Goal: Navigation & Orientation: Find specific page/section

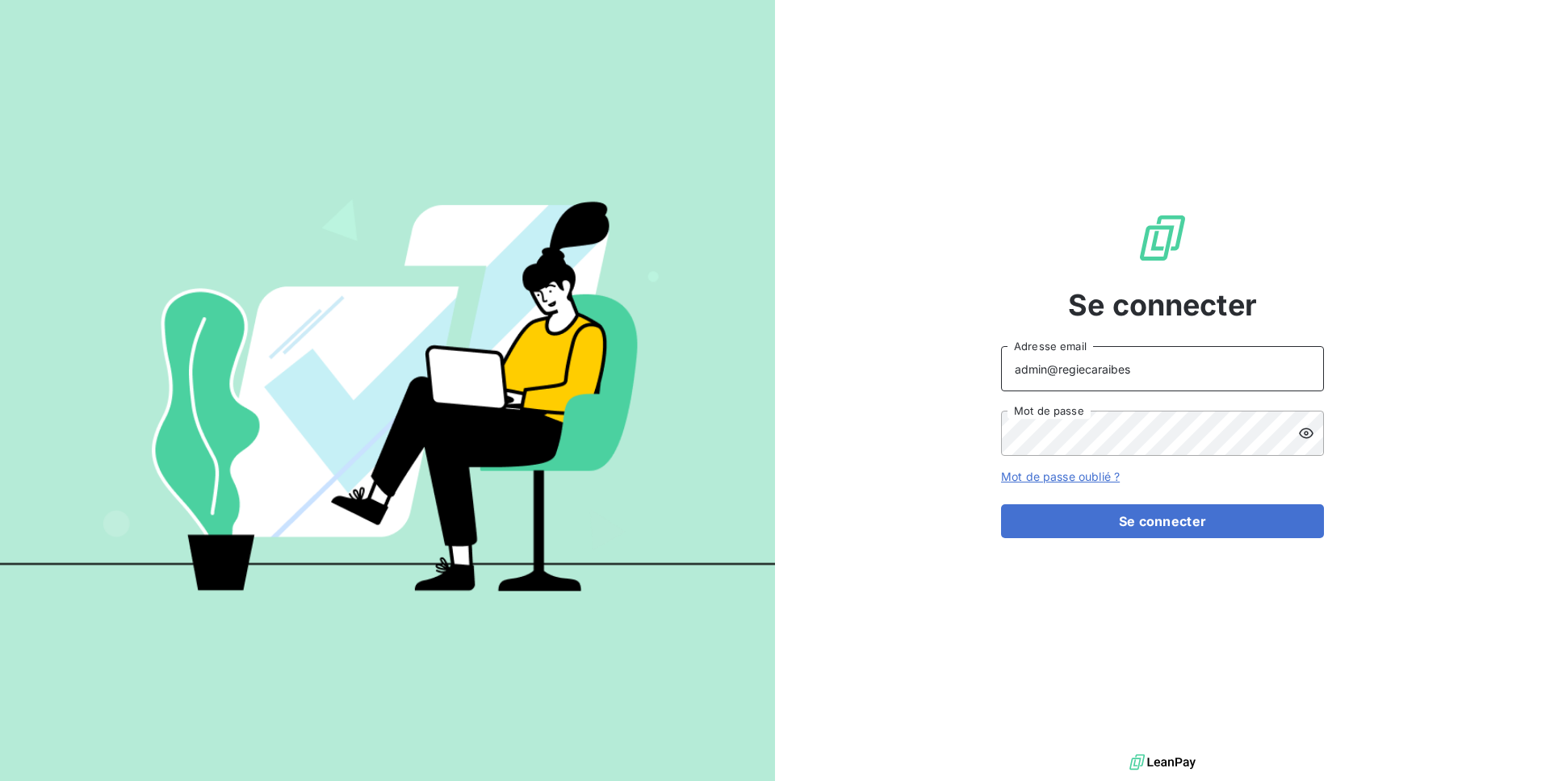
click at [1105, 378] on input "admin@regiecaraibes" at bounding box center [1162, 368] width 323 height 45
type input "A"
click at [1127, 382] on input "aga" at bounding box center [1162, 368] width 323 height 45
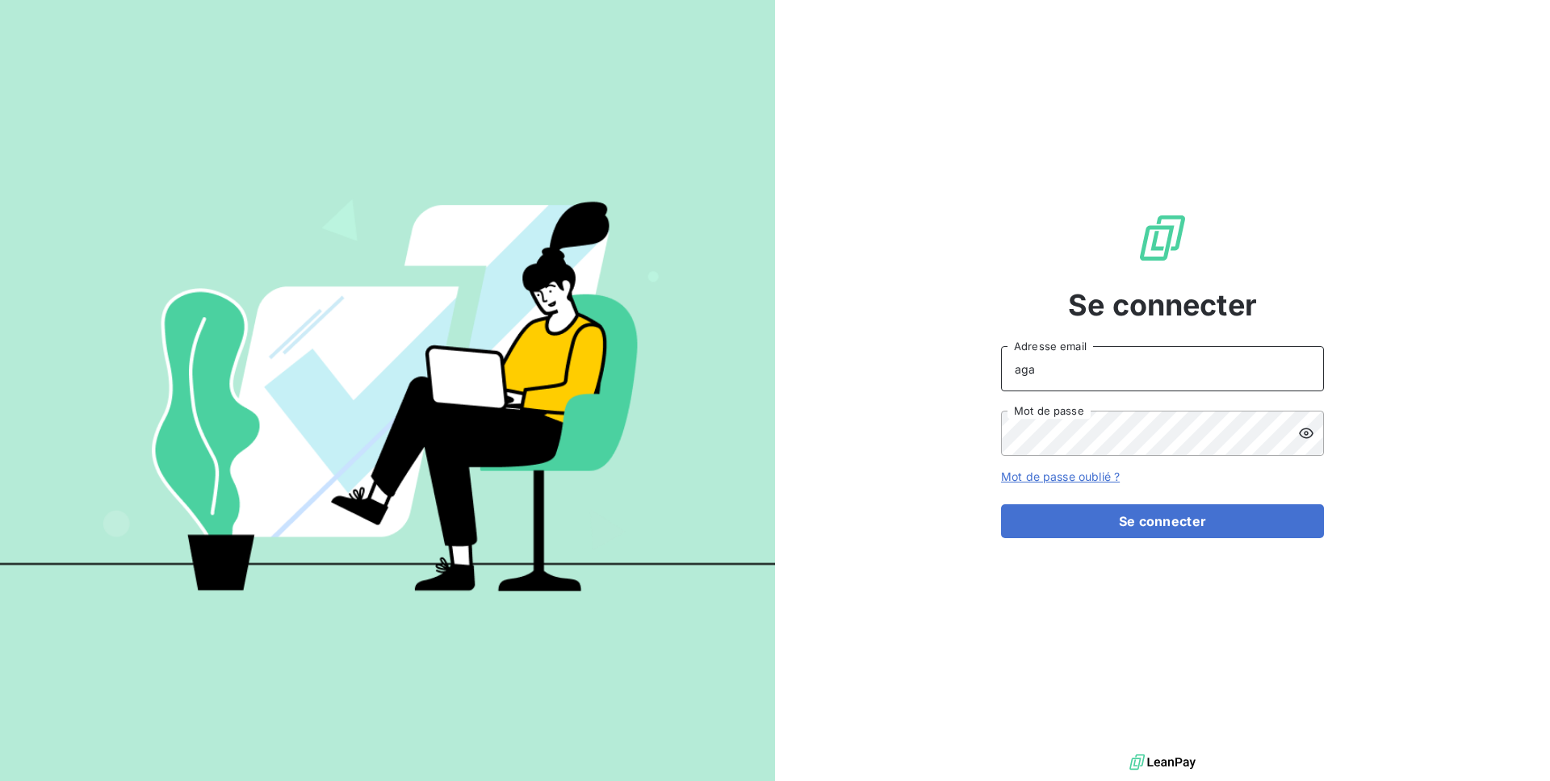
type input "[EMAIL_ADDRESS][DOMAIN_NAME]"
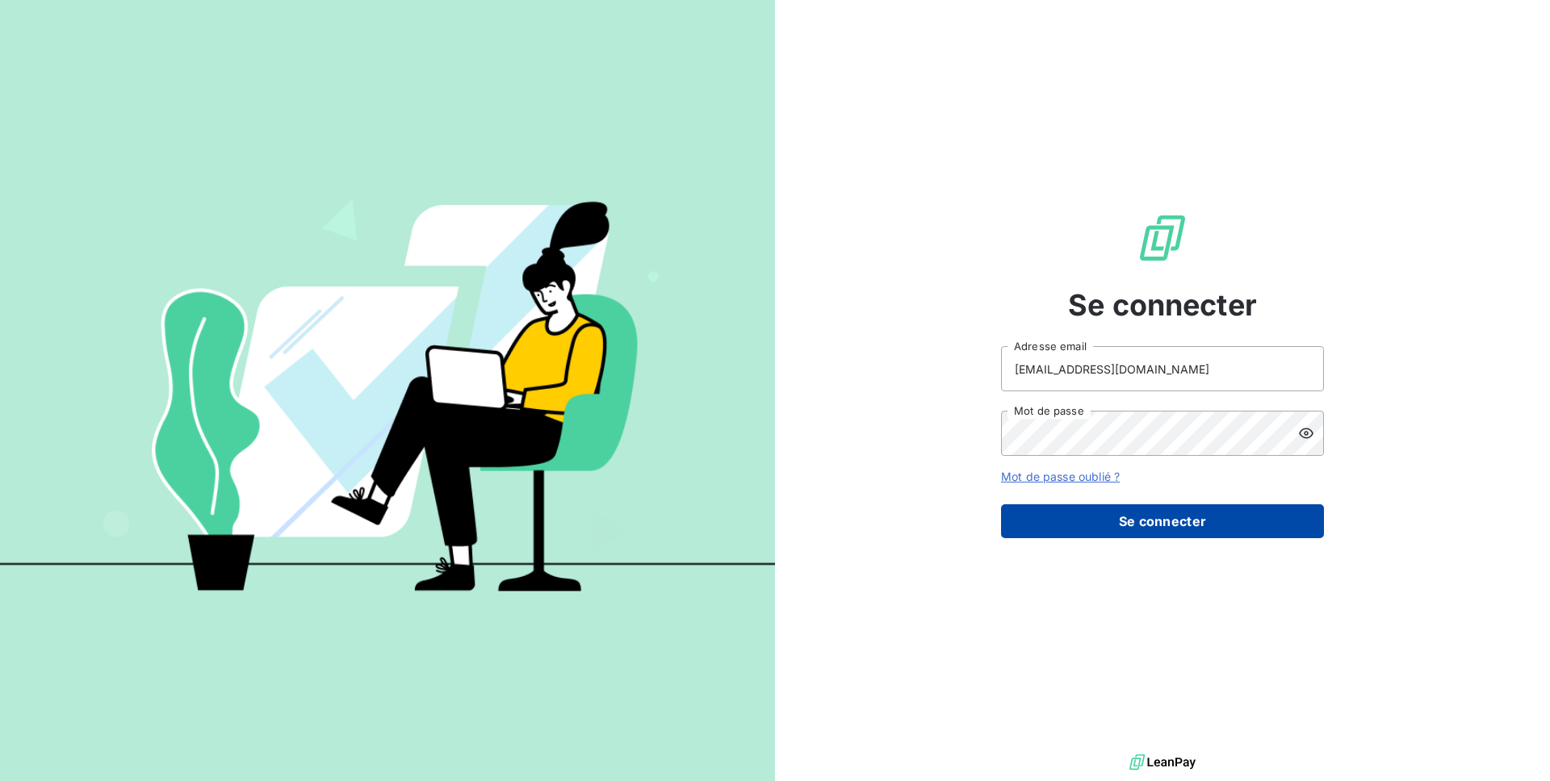
click at [1112, 524] on button "Se connecter" at bounding box center [1162, 521] width 323 height 34
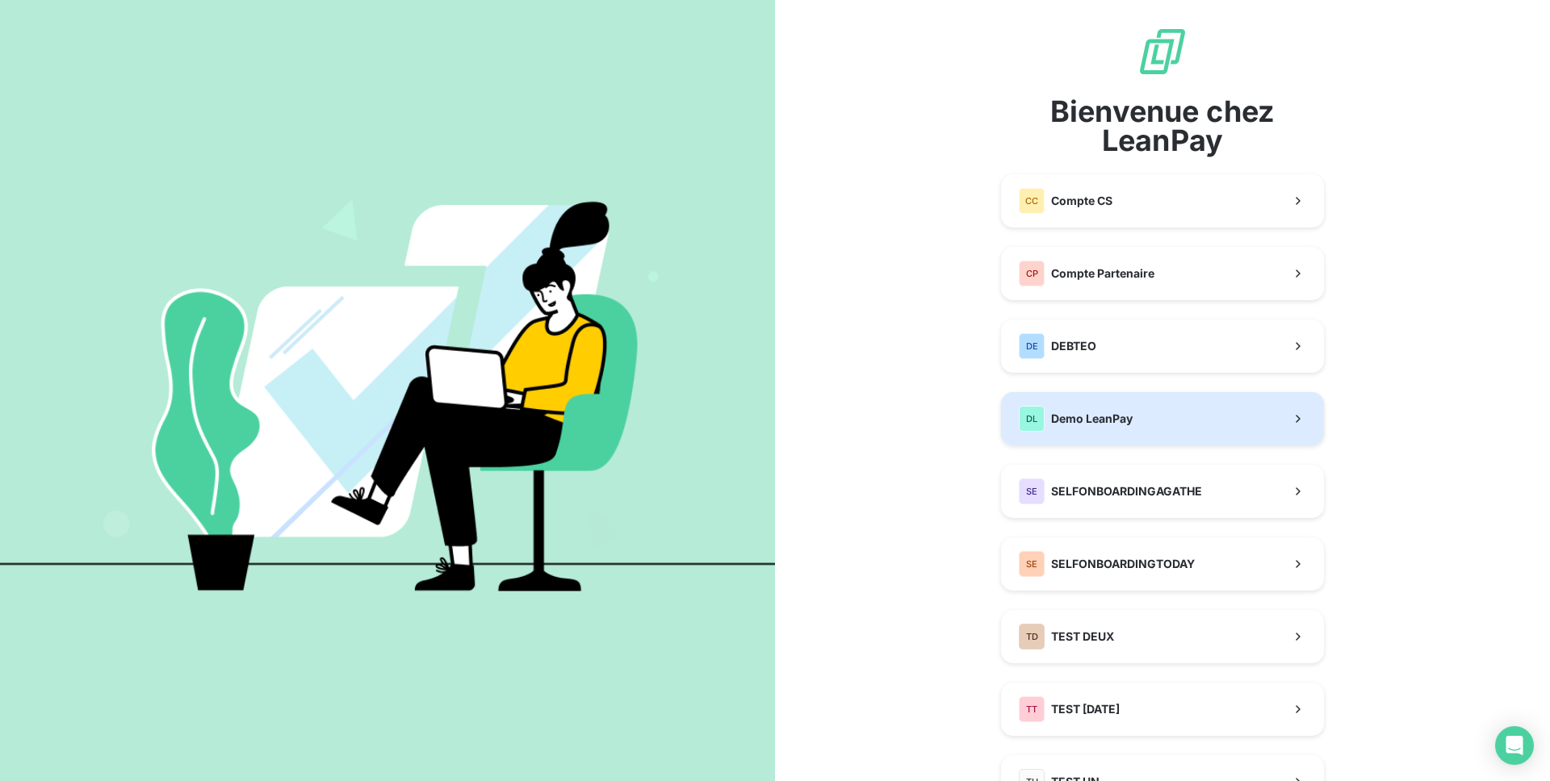
click at [1103, 433] on button "DL Demo LeanPay" at bounding box center [1162, 418] width 323 height 53
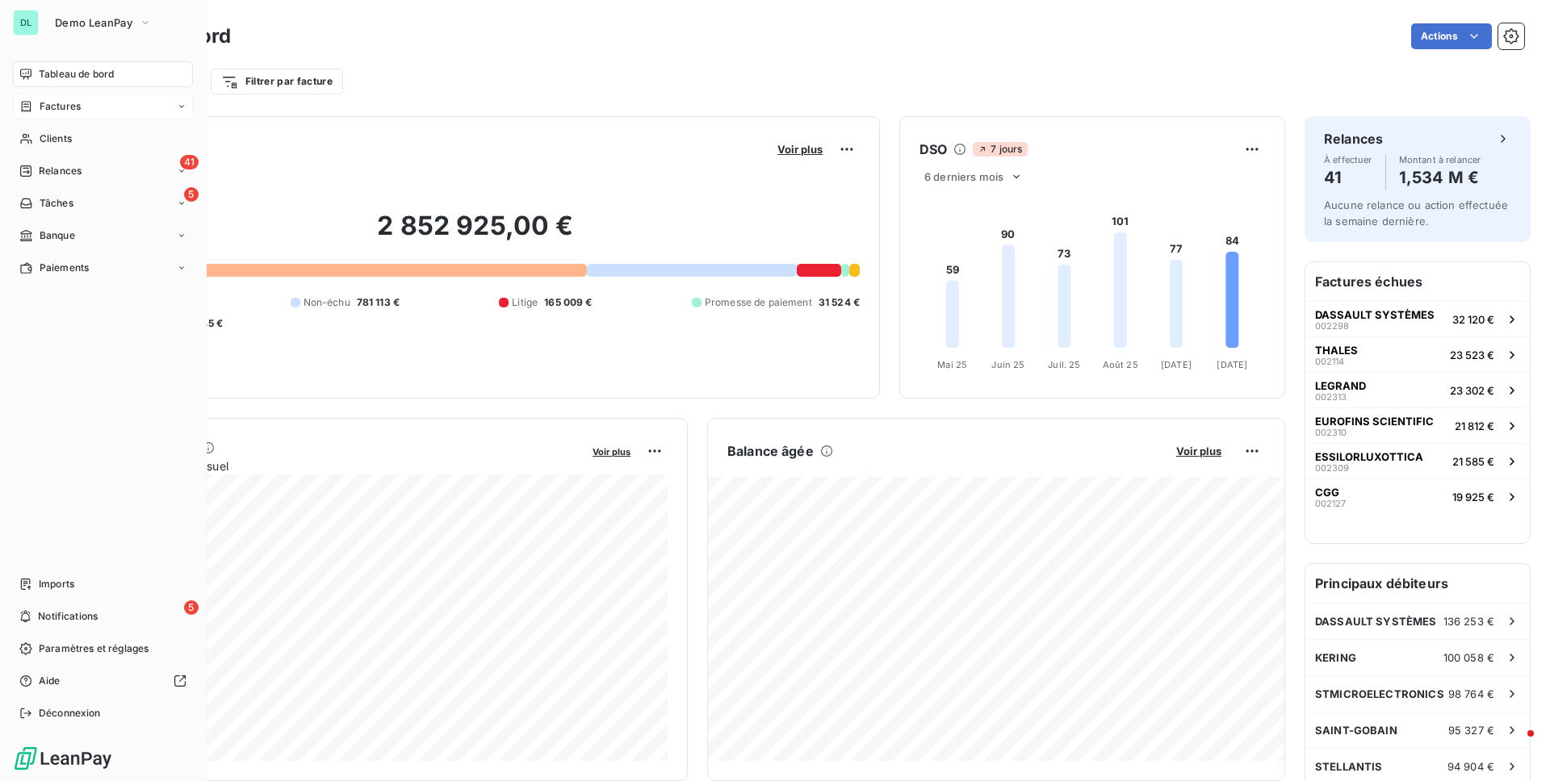
click at [40, 103] on span "Factures" at bounding box center [60, 106] width 41 height 15
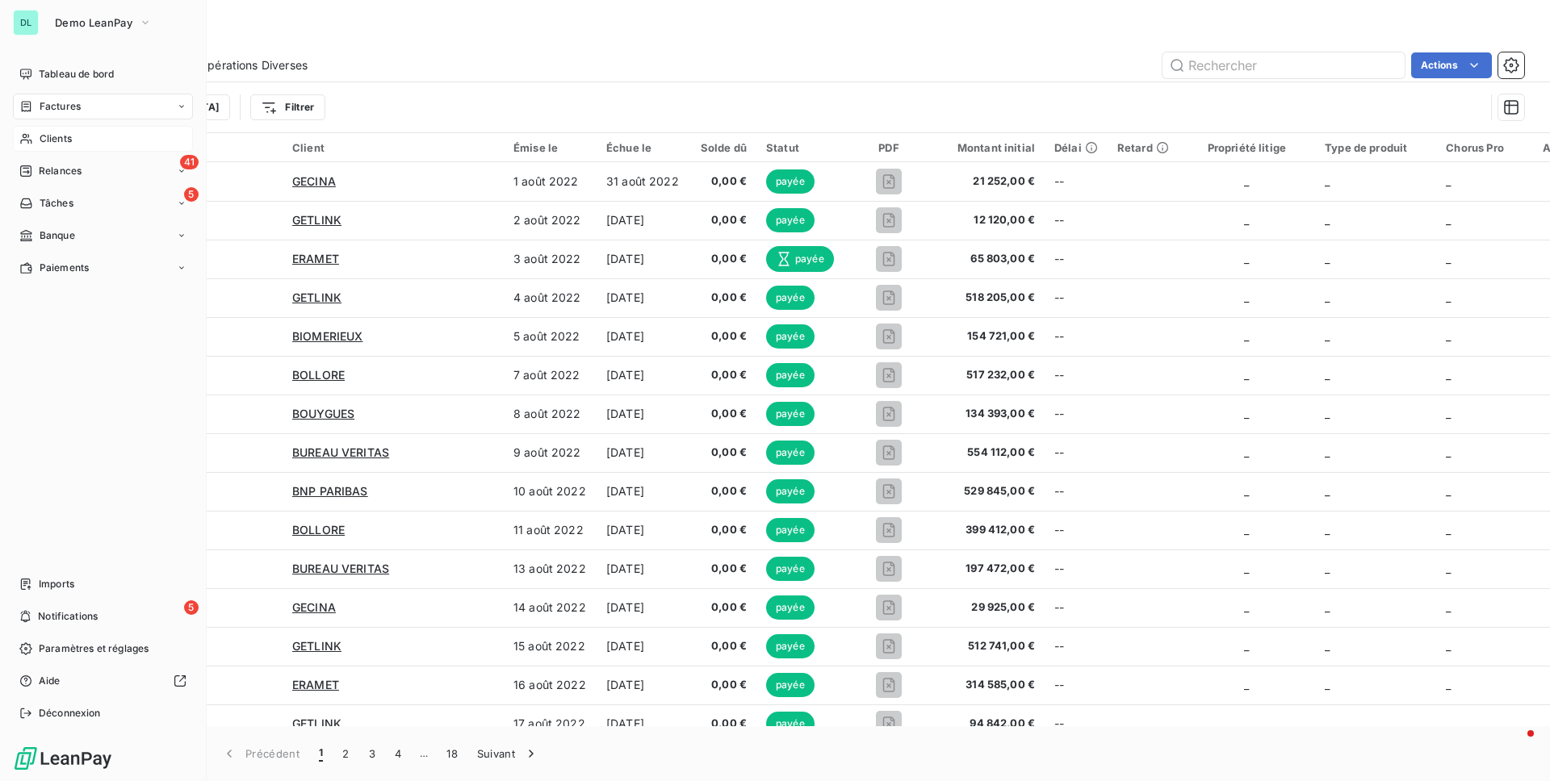
click at [40, 135] on span "Clients" at bounding box center [56, 139] width 32 height 15
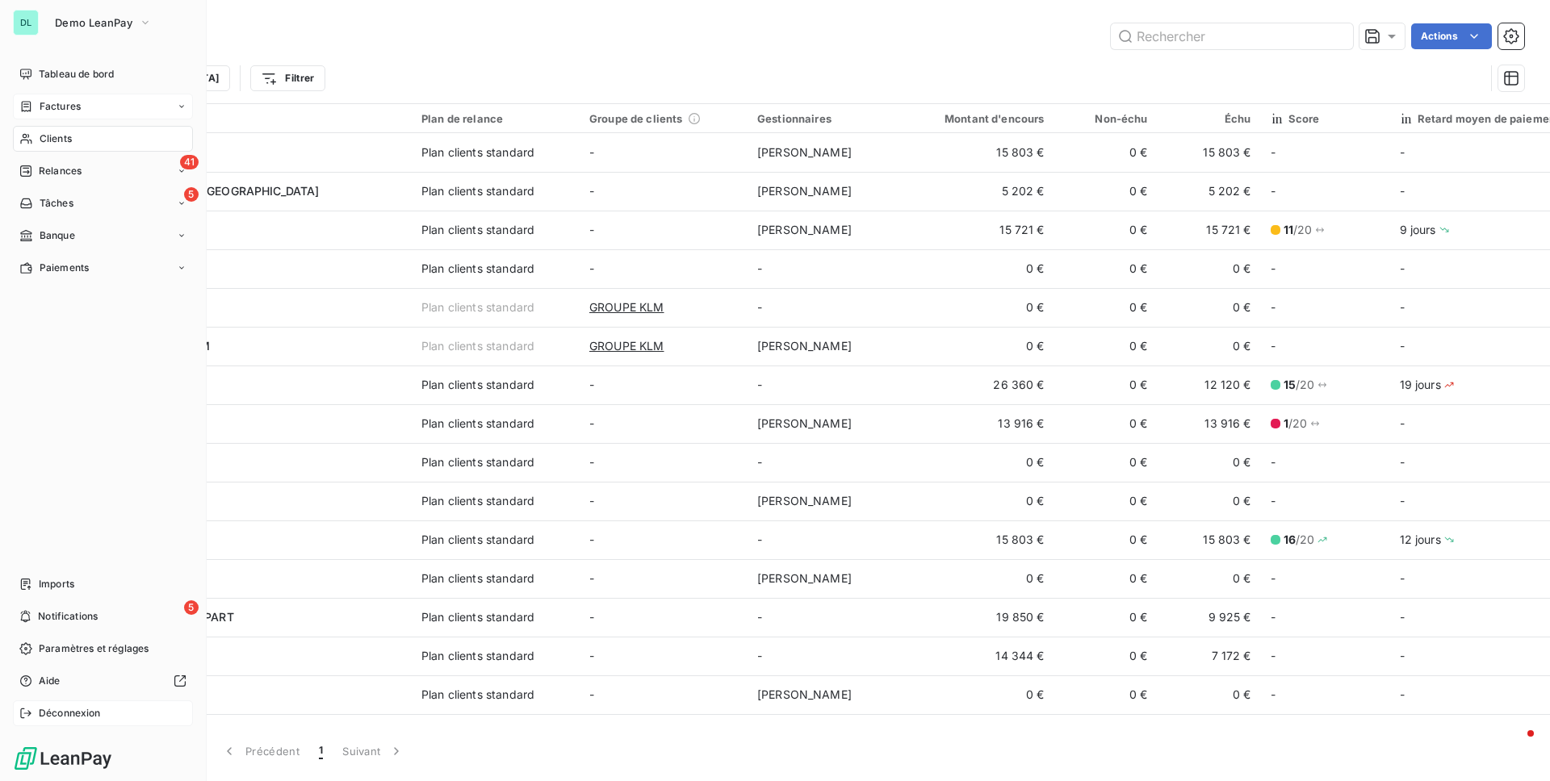
click at [109, 708] on div "Déconnexion" at bounding box center [103, 714] width 180 height 26
